Goal: Transaction & Acquisition: Subscribe to service/newsletter

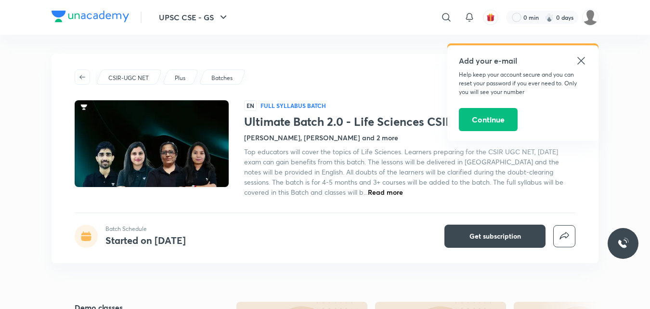
click at [294, 139] on h4 "Neha Taneja, Yogesh Bishnoi and 2 more" at bounding box center [321, 137] width 154 height 10
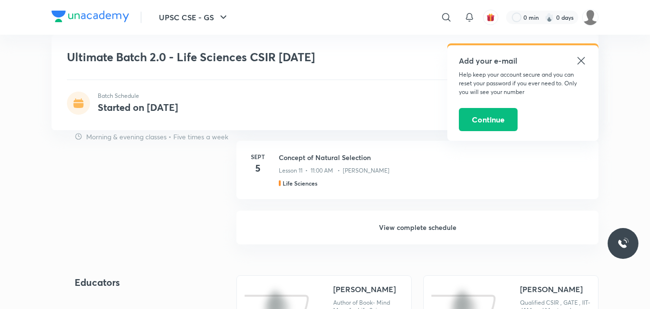
scroll to position [885, 0]
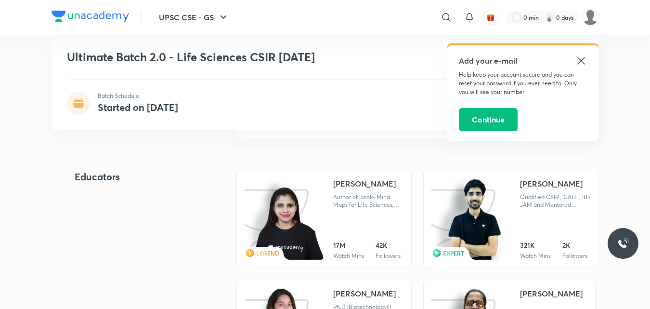
click at [372, 210] on div "Neha Taneja Author of Book- Mind Maps for Life Sciences, Qualified CSIR-NET,GAT…" at bounding box center [368, 219] width 70 height 82
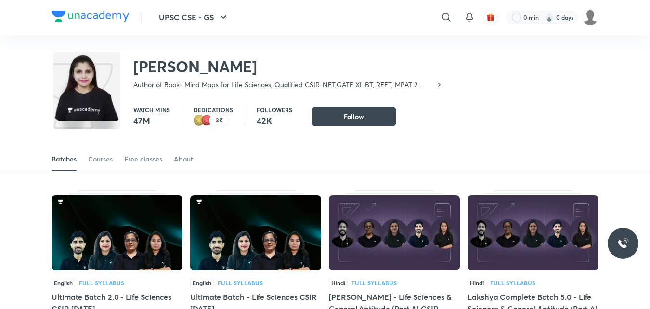
click at [188, 155] on div "About" at bounding box center [183, 159] width 19 height 10
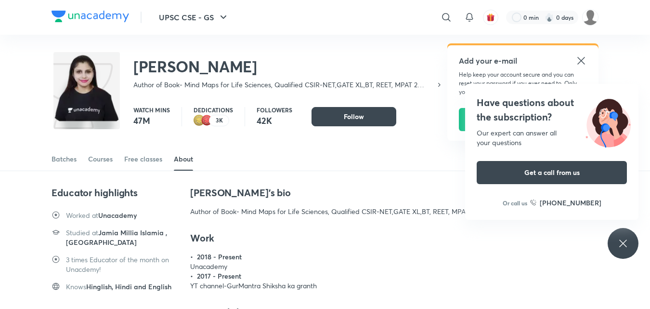
click at [578, 63] on icon at bounding box center [580, 60] width 7 height 7
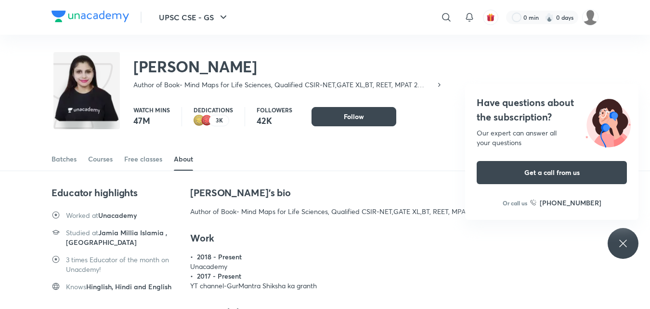
click at [627, 239] on icon at bounding box center [623, 243] width 12 height 12
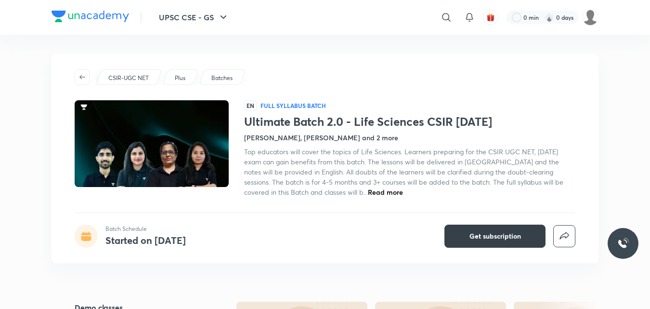
click at [488, 237] on span "Get subscription" at bounding box center [495, 236] width 52 height 10
